Goal: Contribute content

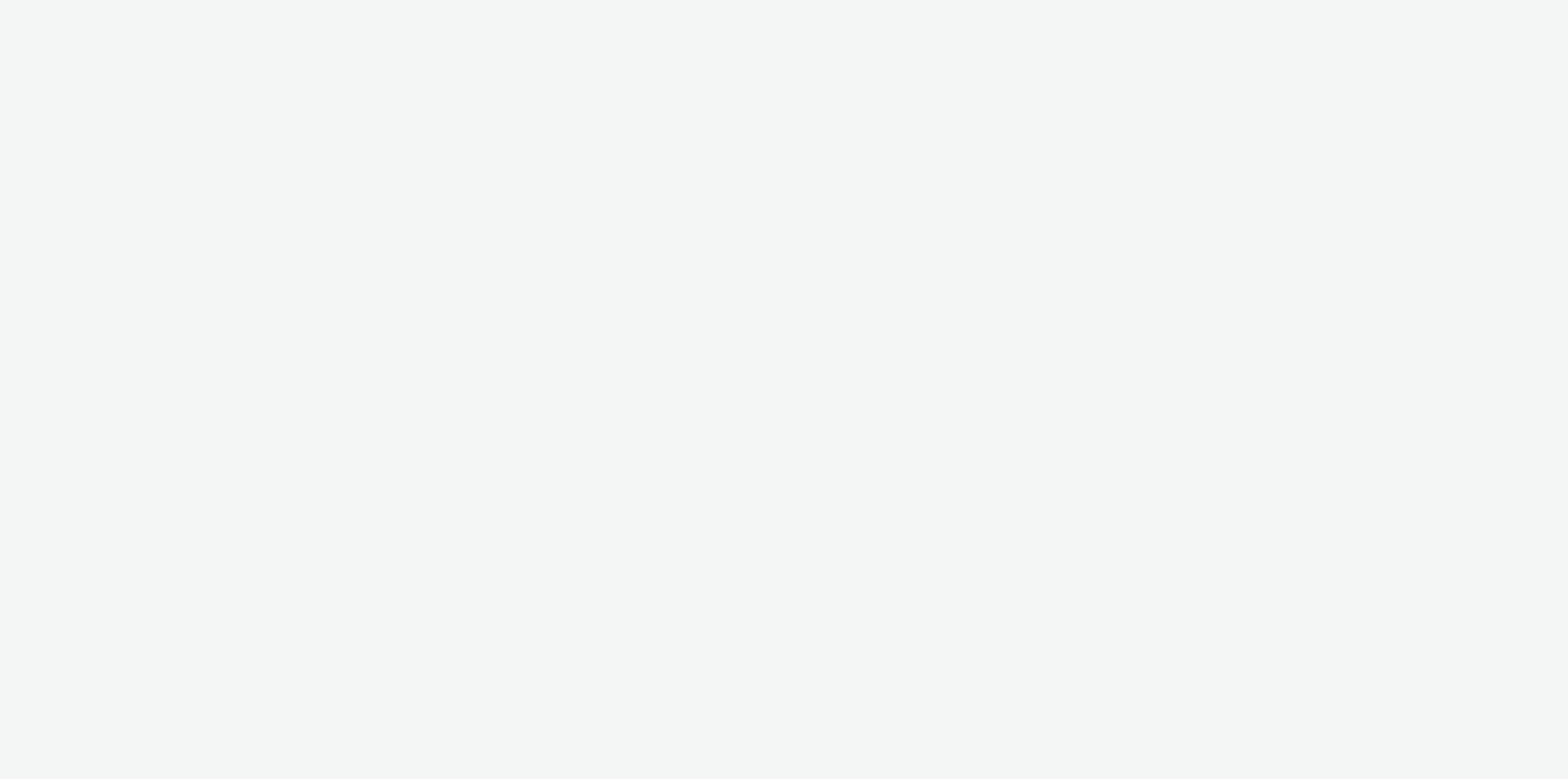
select select "11a7df10-284f-415c-b52a-427acf4c31ae"
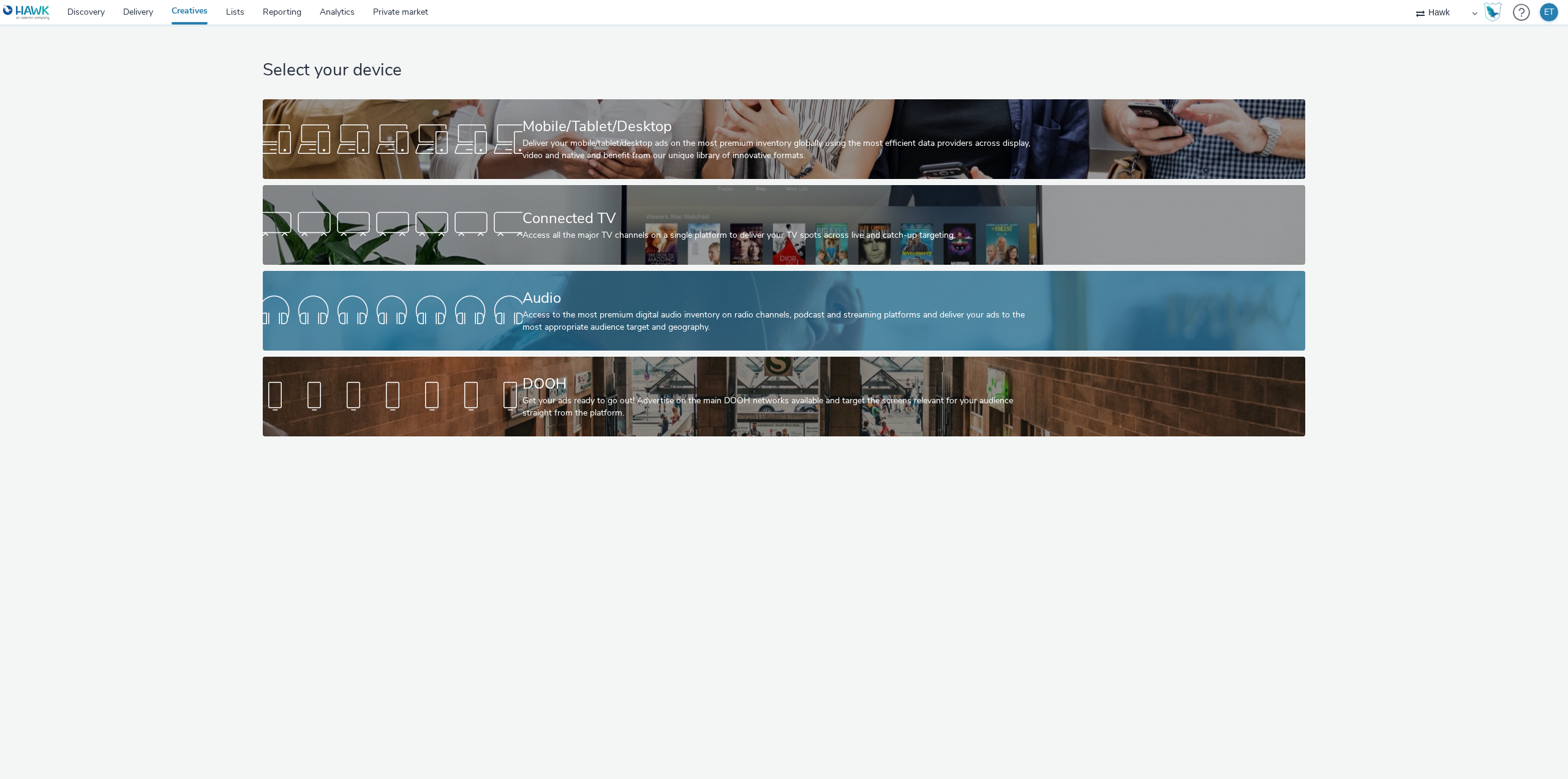
click at [510, 322] on div at bounding box center [393, 310] width 260 height 39
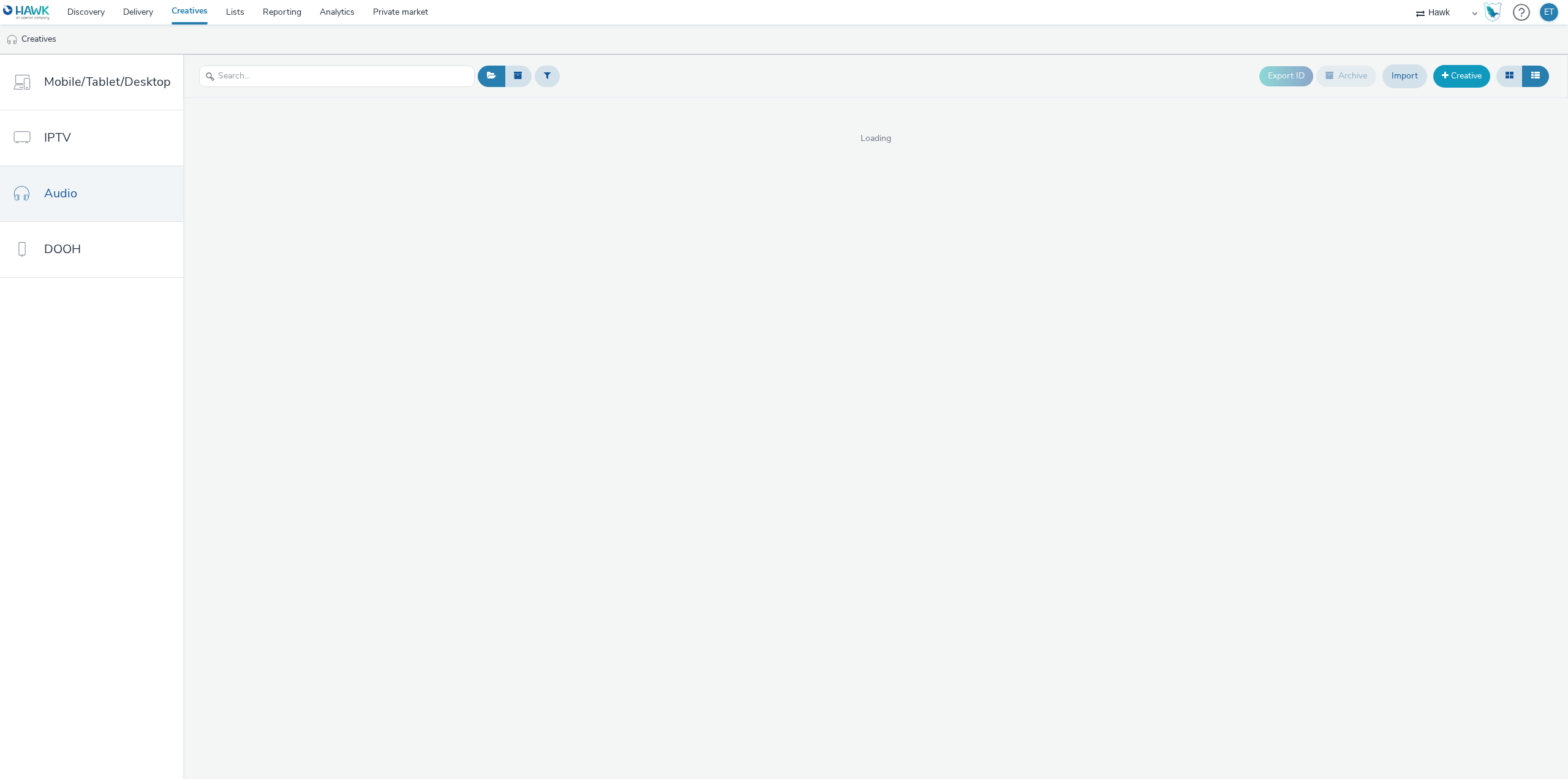
click at [1451, 78] on link "Creative" at bounding box center [1461, 76] width 57 height 22
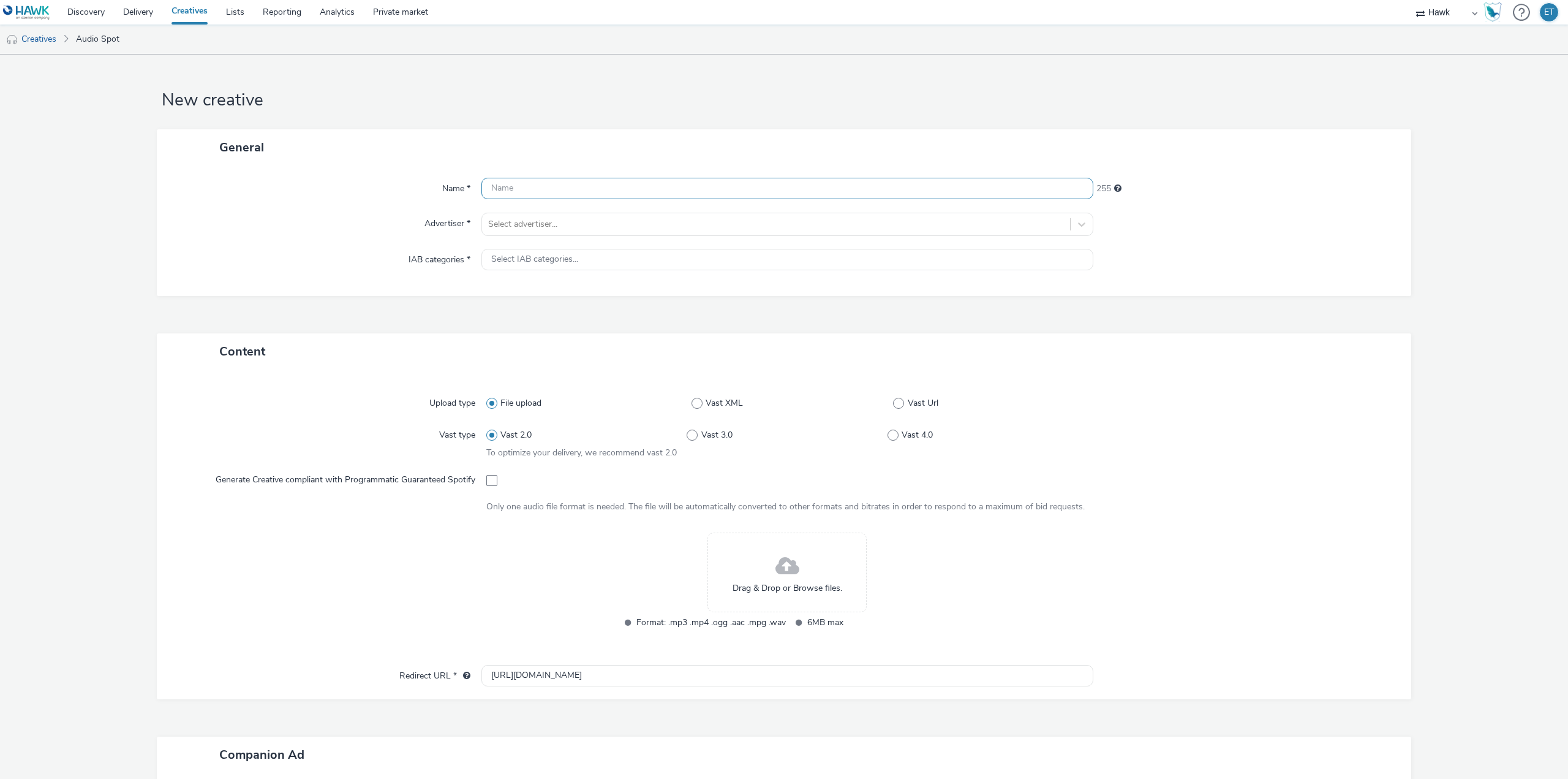
click at [556, 184] on input "text" at bounding box center [787, 188] width 612 height 21
paste input "UK_Bellway Homes_North West Composite_Hawk_Audio_30s_300x250_05.09.2025"
drag, startPoint x: 613, startPoint y: 186, endPoint x: 569, endPoint y: 199, distance: 45.9
click at [569, 199] on input "UK_Bellway Homes_North West Composite_Hawk_Audio_30s_300x250_05.09.2025" at bounding box center [787, 188] width 612 height 21
click at [760, 187] on input "UK_Bellway Homes_Wales Composite_Hawk_Audio_30s_300x250_05.09.2025" at bounding box center [787, 188] width 612 height 21
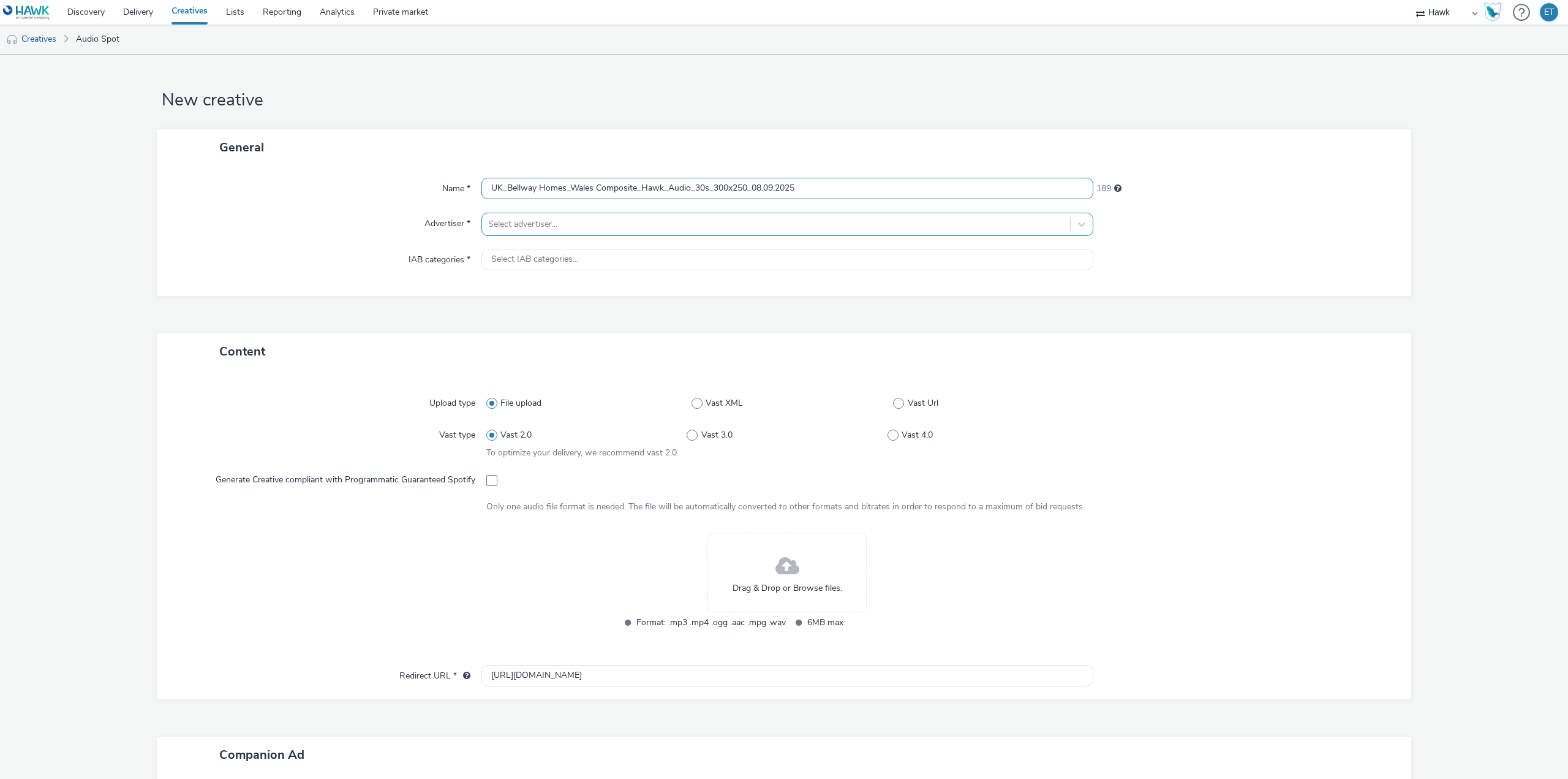
type input "UK_Bellway Homes_Wales Composite_Hawk_Audio_30s_300x250_08.09.2025"
click at [761, 221] on div at bounding box center [776, 224] width 576 height 15
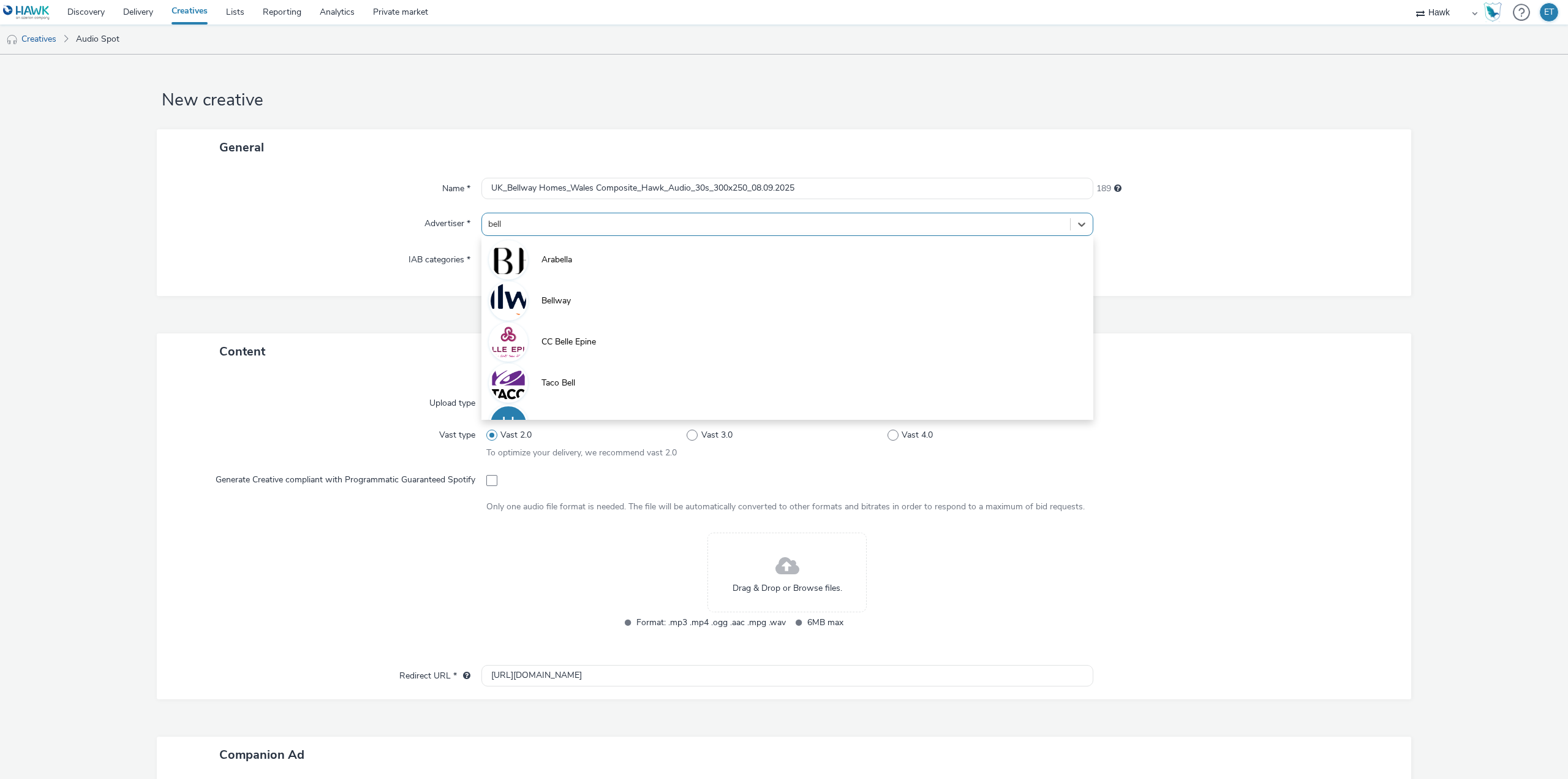
type input "bellw"
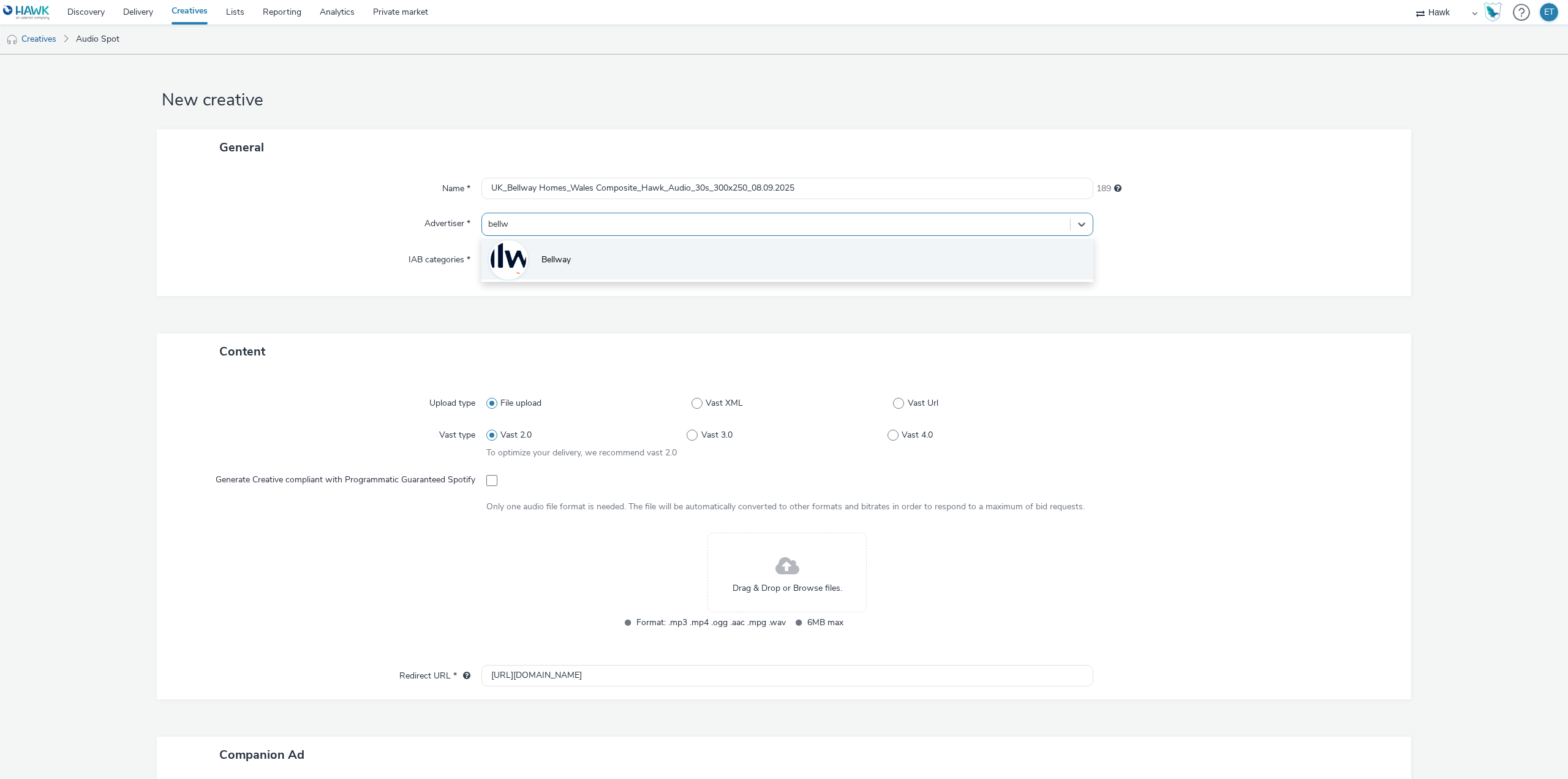
click at [755, 247] on li "Bellway" at bounding box center [787, 258] width 612 height 41
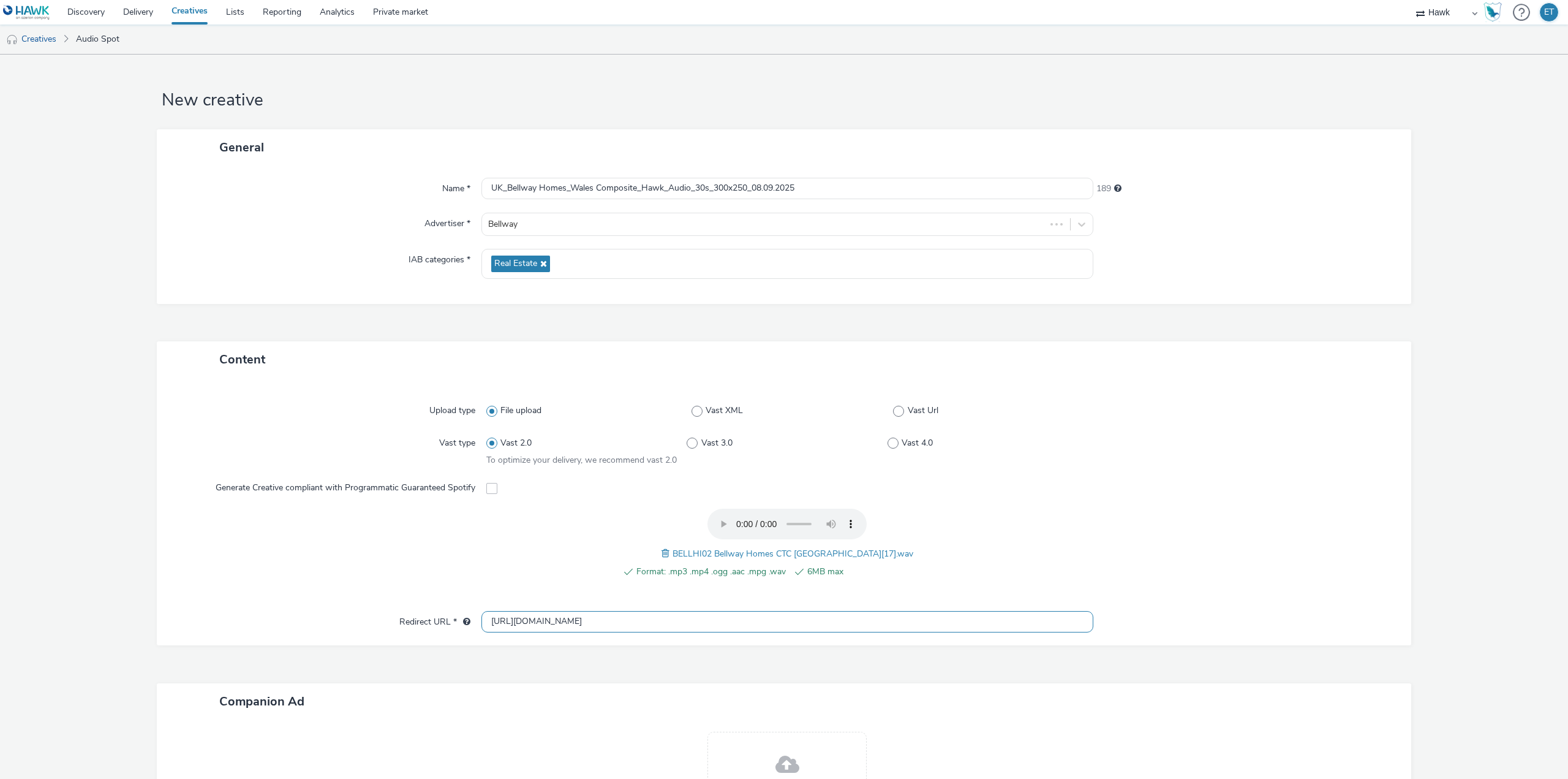
click at [568, 621] on input "[URL][DOMAIN_NAME]" at bounding box center [787, 621] width 612 height 21
paste input "s://[DOMAIN_NAME][URL]"
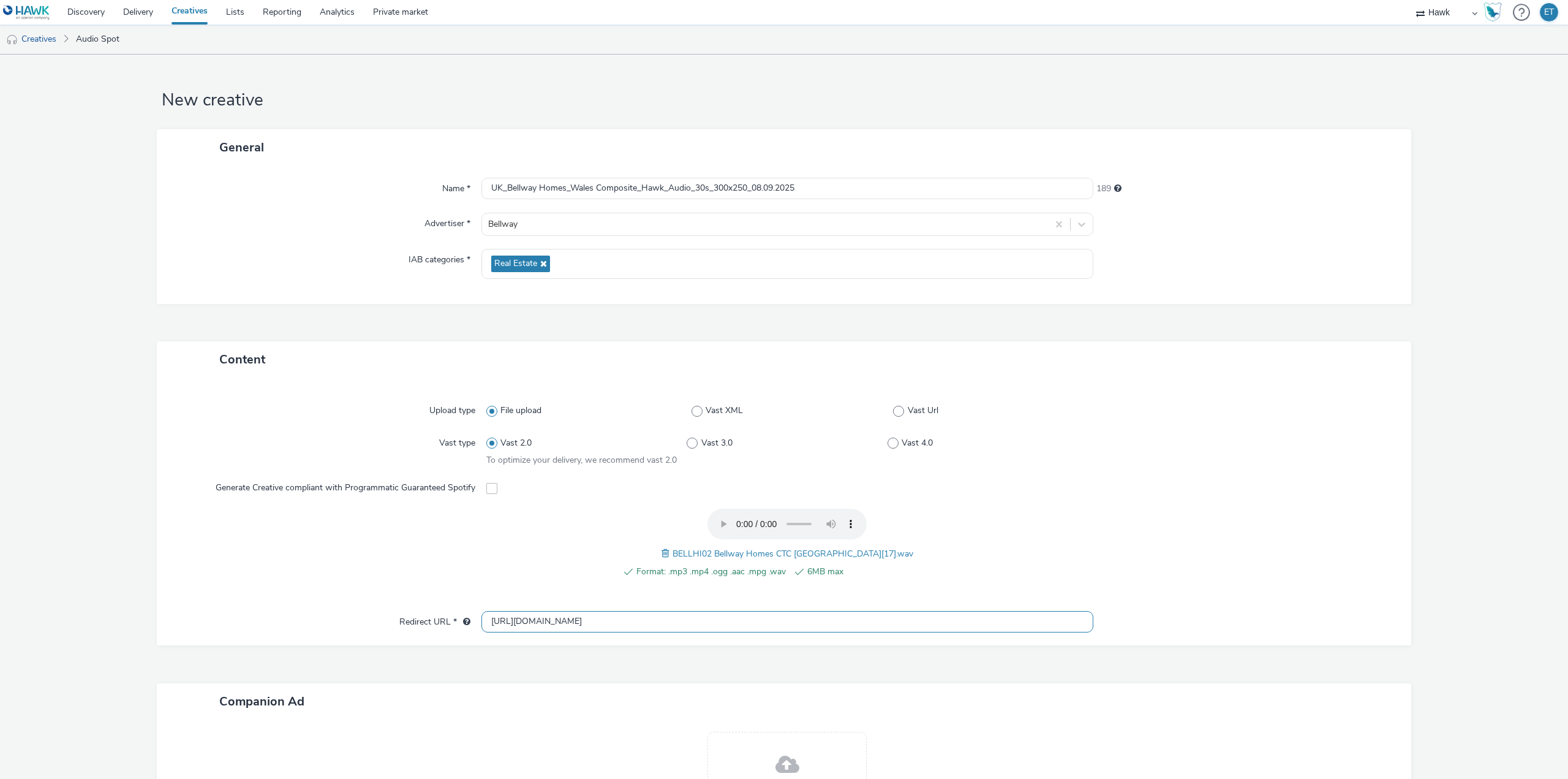
type input "[URL][DOMAIN_NAME]"
click at [108, 665] on form "New creative General Name * UK_Bellway Homes_Wales Composite_Hawk_Audio_30s_300…" at bounding box center [784, 490] width 1568 height 871
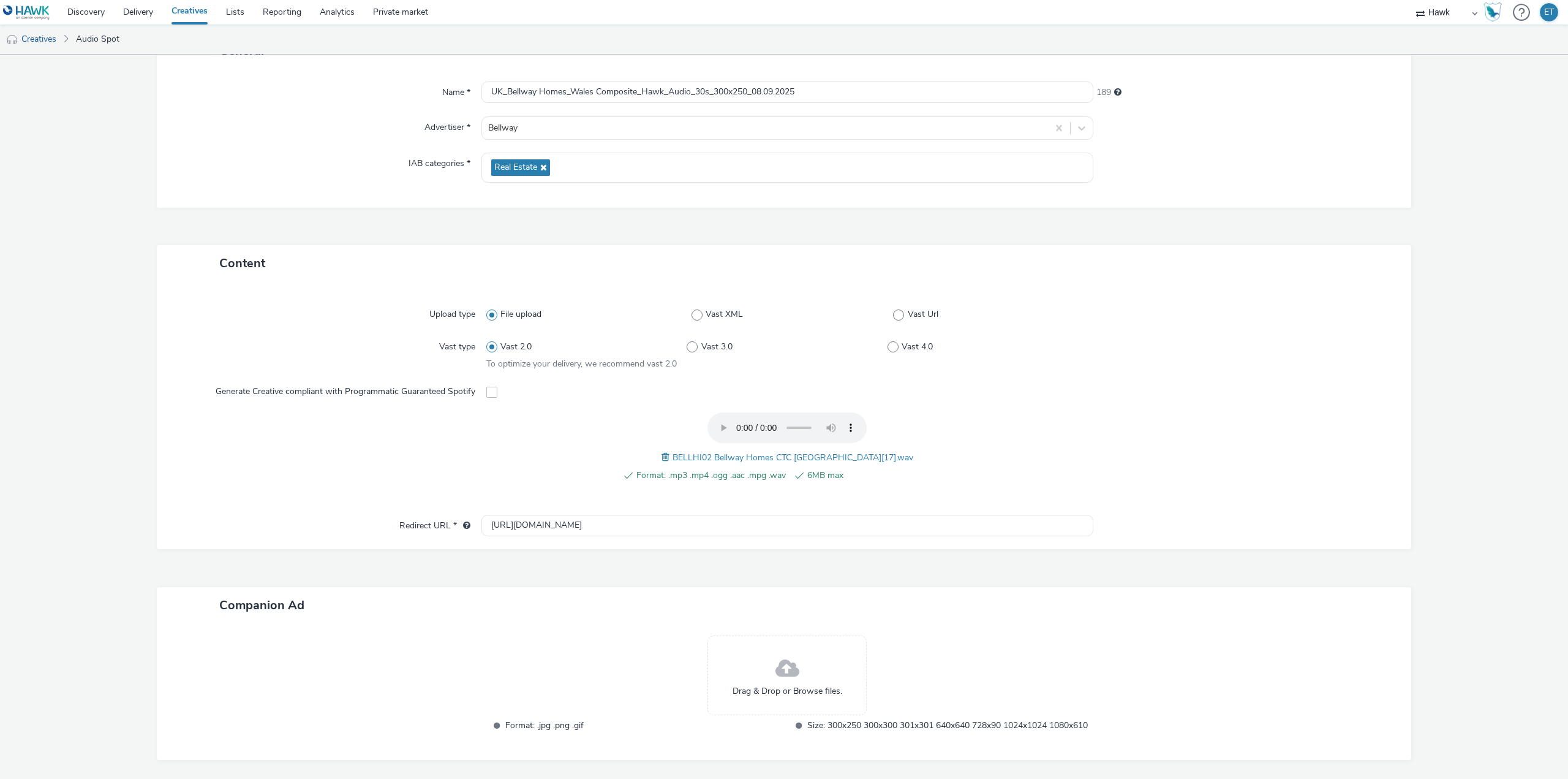
scroll to position [160, 0]
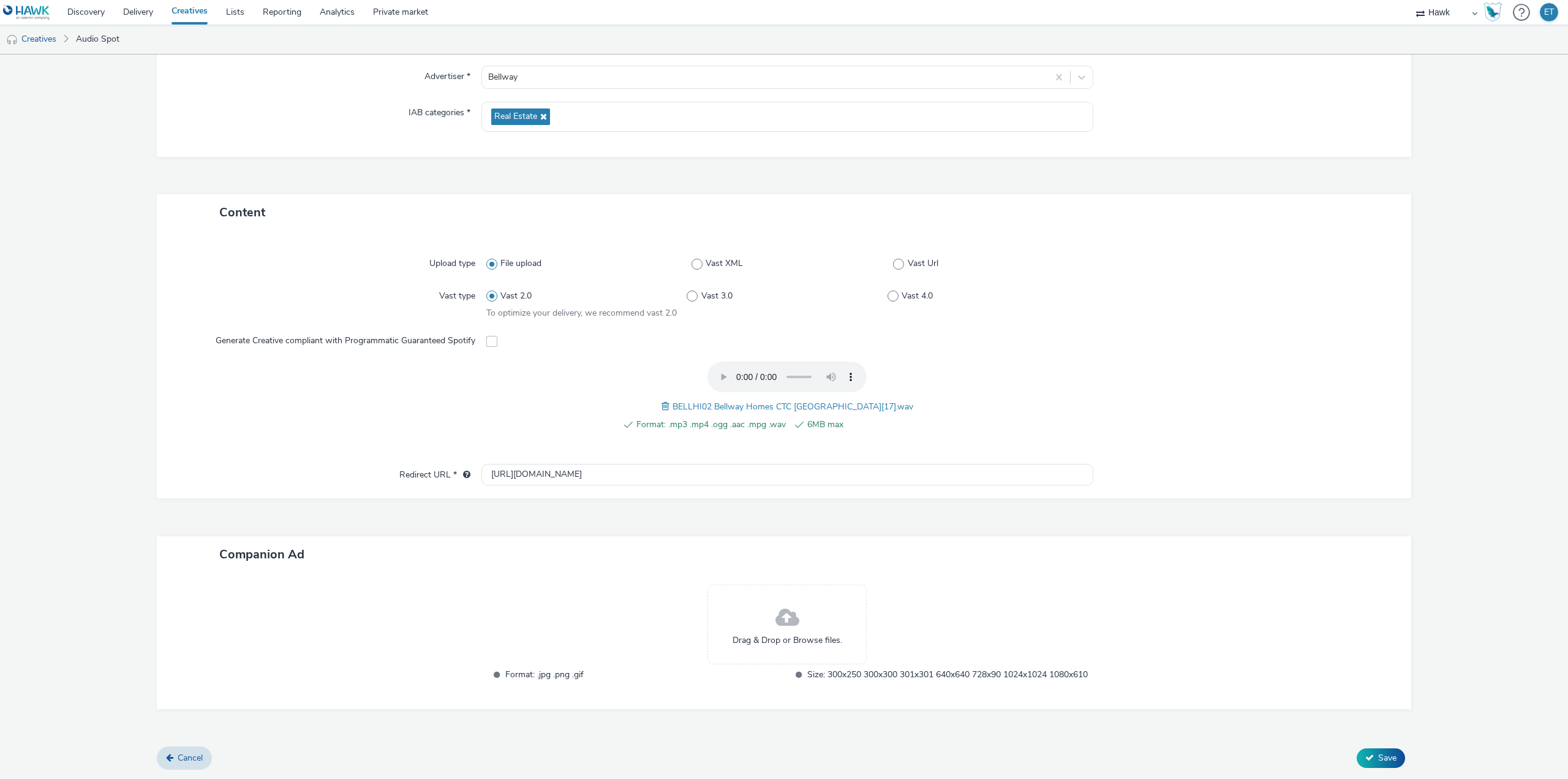
click at [759, 588] on div "Drag & Drop or Browse files." at bounding box center [787, 624] width 159 height 80
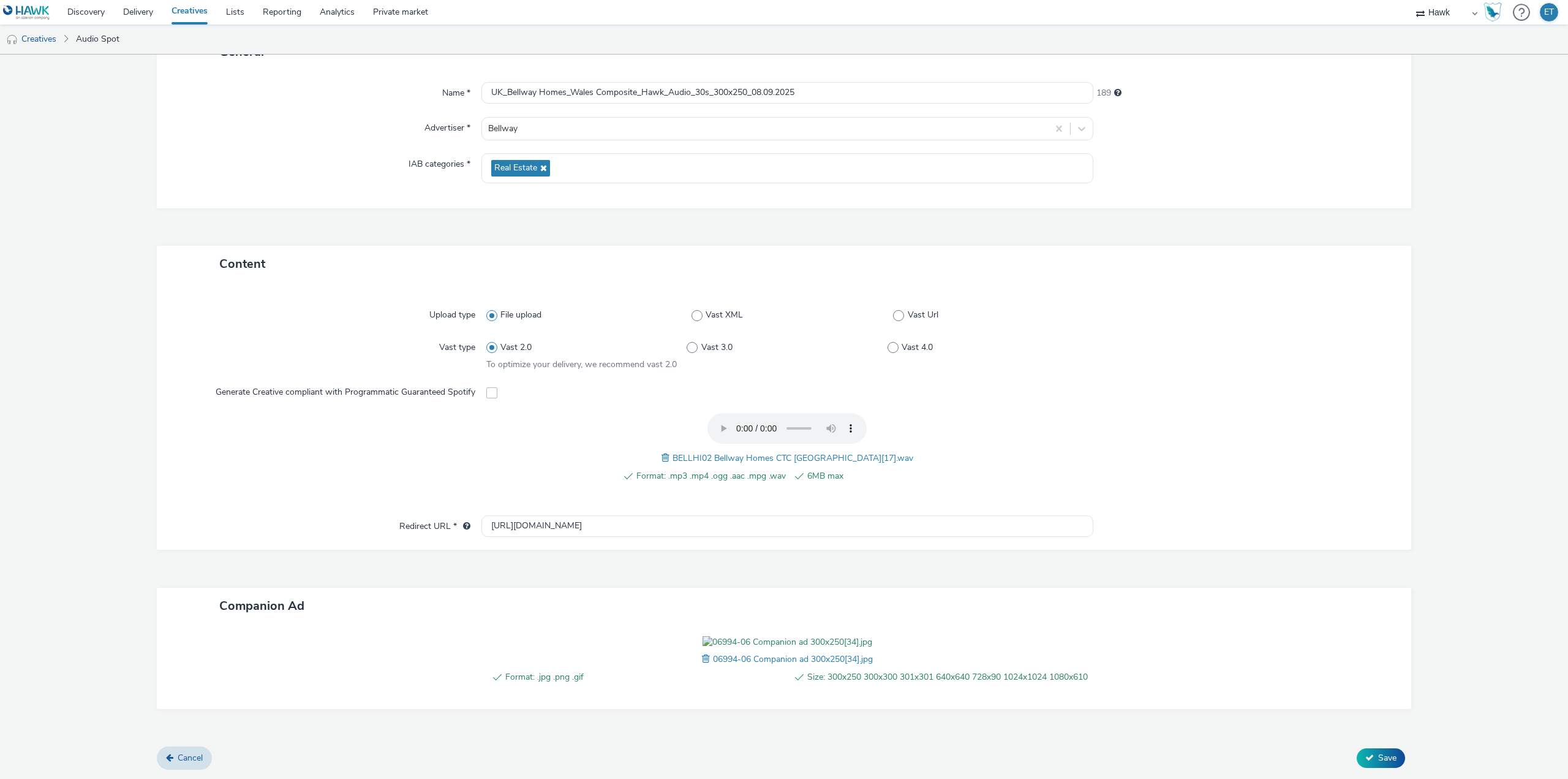
scroll to position [179, 0]
click at [1380, 755] on span "Save" at bounding box center [1387, 758] width 18 height 12
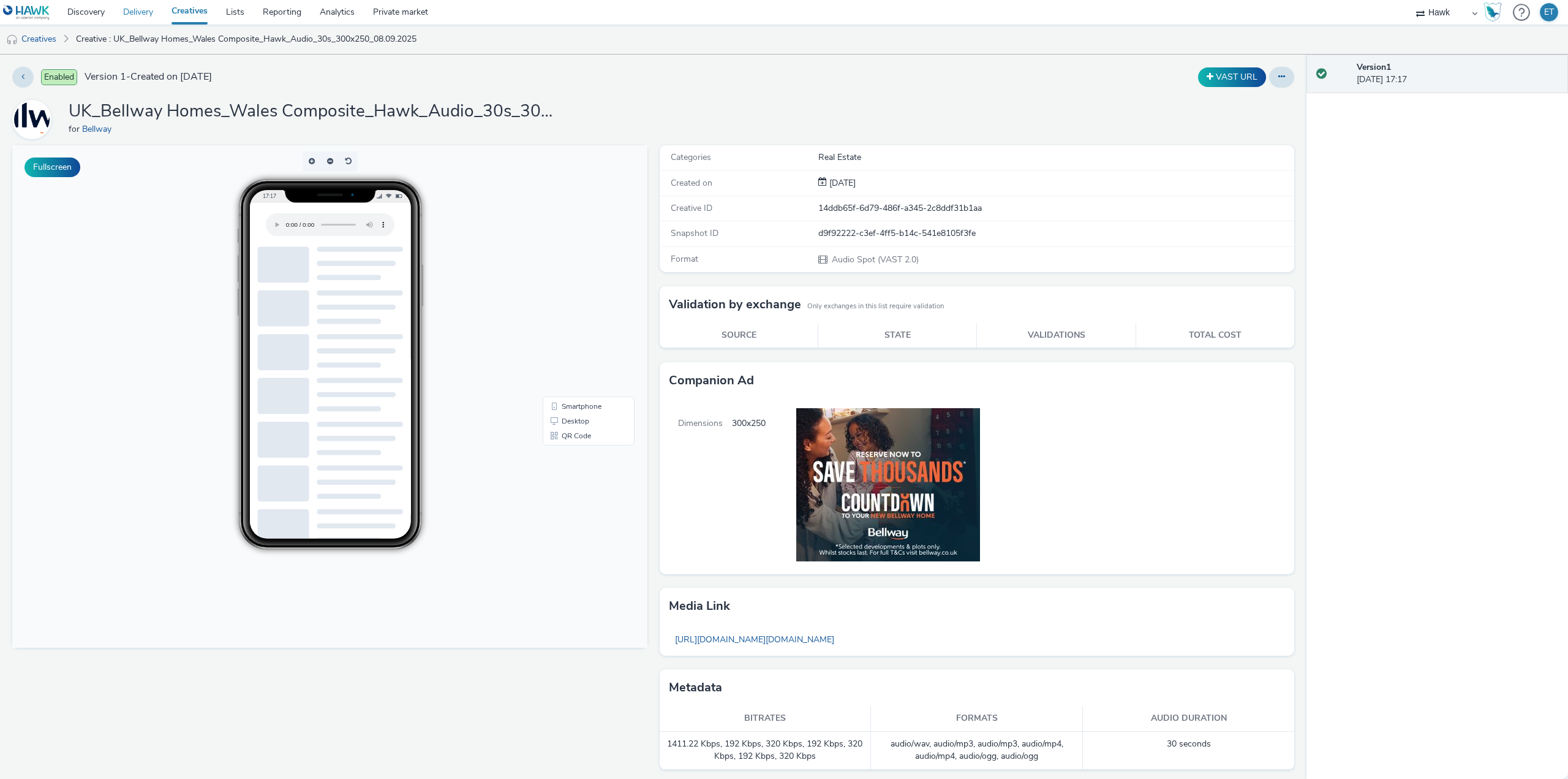
click at [148, 6] on link "Delivery" at bounding box center [138, 12] width 48 height 25
